Goal: Navigation & Orientation: Find specific page/section

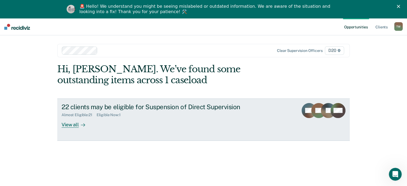
click at [67, 126] on div "View all" at bounding box center [77, 122] width 30 height 10
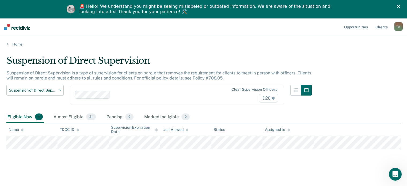
click at [398, 27] on div "T W" at bounding box center [398, 26] width 9 height 9
click at [363, 40] on link "Profile" at bounding box center [377, 40] width 43 height 5
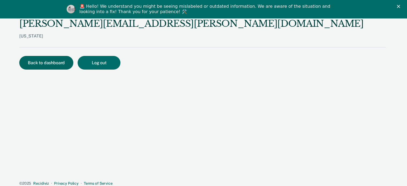
click at [49, 63] on button "Back to dashboard" at bounding box center [46, 63] width 54 height 14
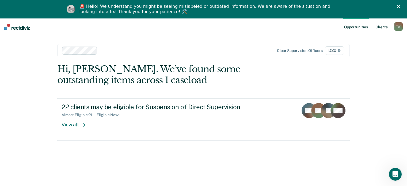
click at [379, 26] on link "Client s" at bounding box center [382, 26] width 14 height 17
